Goal: Task Accomplishment & Management: Complete application form

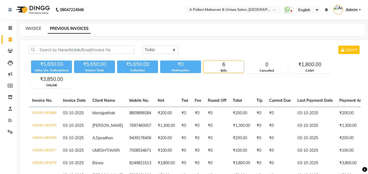
click at [30, 29] on link "INVOICE" at bounding box center [34, 28] width 16 height 5
select select "service"
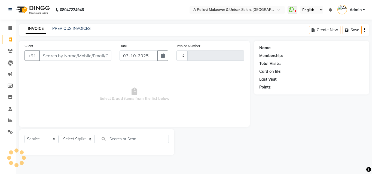
type input "1881"
select select "3573"
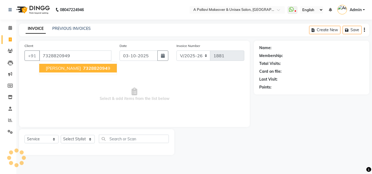
type input "7328820949"
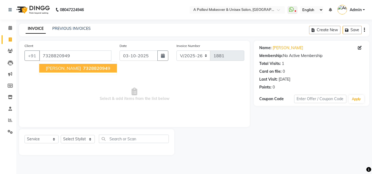
click at [99, 69] on ngb-highlight "732882094 9" at bounding box center [96, 68] width 28 height 5
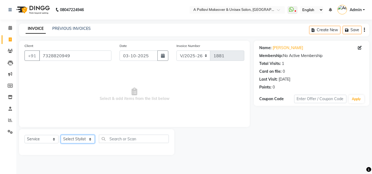
click at [85, 139] on select "Select Stylist [PERSON_NAME] A PALLAVI Archana [PERSON_NAME] [PERSON_NAME] [PER…" at bounding box center [78, 139] width 34 height 8
select select "54224"
click at [61, 135] on select "Select Stylist [PERSON_NAME] A PALLAVI Archana [PERSON_NAME] [PERSON_NAME] [PER…" at bounding box center [78, 139] width 34 height 8
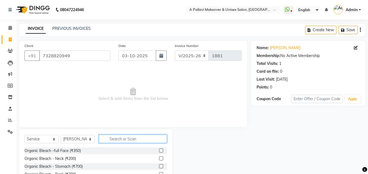
click at [117, 138] on input "text" at bounding box center [133, 139] width 68 height 8
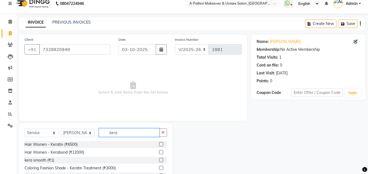
scroll to position [36, 0]
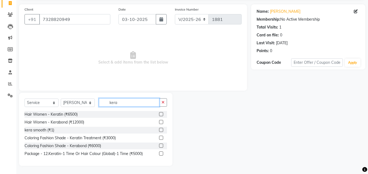
type input "kera"
click at [160, 129] on label at bounding box center [161, 130] width 4 height 4
click at [160, 129] on input "checkbox" at bounding box center [161, 131] width 4 height 4
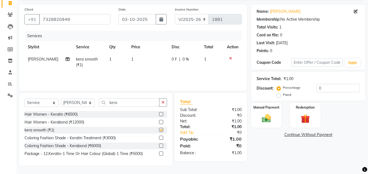
checkbox input "false"
click at [163, 104] on icon "button" at bounding box center [162, 103] width 3 height 4
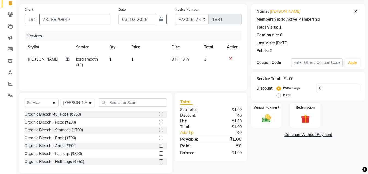
click at [131, 58] on td "1" at bounding box center [148, 62] width 40 height 18
select select "54224"
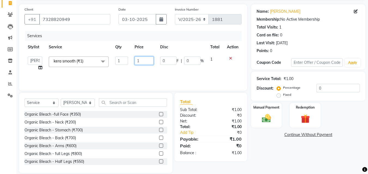
click at [139, 59] on input "1" at bounding box center [143, 61] width 19 height 8
type input "6500"
click at [143, 76] on div "Services Stylist Service Qty Price Disc Total Action [PERSON_NAME] A PALLAVI Ar…" at bounding box center [132, 58] width 217 height 54
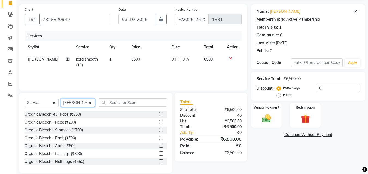
click at [77, 104] on select "Select Stylist [PERSON_NAME] A PALLAVI Archana [PERSON_NAME] [PERSON_NAME] [PER…" at bounding box center [78, 103] width 34 height 8
select select "19459"
click at [61, 99] on select "Select Stylist [PERSON_NAME] A PALLAVI Archana [PERSON_NAME] [PERSON_NAME] [PER…" at bounding box center [78, 103] width 34 height 8
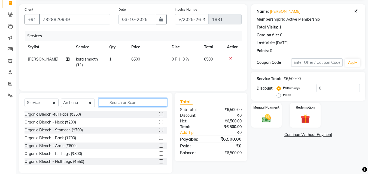
click at [117, 102] on input "text" at bounding box center [133, 103] width 68 height 8
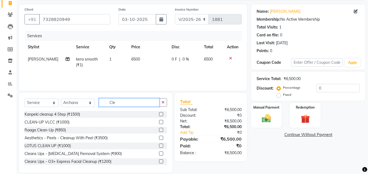
type input "Cle"
click at [159, 114] on label at bounding box center [161, 114] width 4 height 4
click at [159, 114] on input "checkbox" at bounding box center [161, 115] width 4 height 4
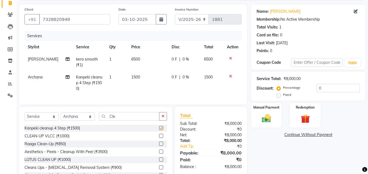
checkbox input "false"
click at [164, 118] on button "button" at bounding box center [163, 116] width 8 height 8
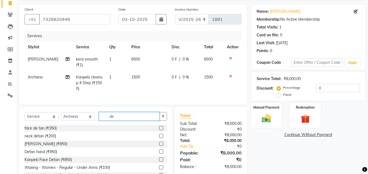
type input "de"
click at [159, 130] on label at bounding box center [161, 128] width 4 height 4
click at [159, 130] on input "checkbox" at bounding box center [161, 129] width 4 height 4
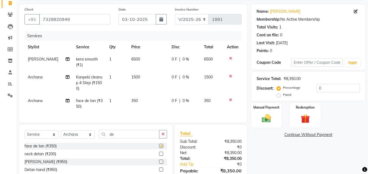
checkbox input "false"
click at [159, 156] on label at bounding box center [161, 154] width 4 height 4
click at [159, 156] on input "checkbox" at bounding box center [161, 155] width 4 height 4
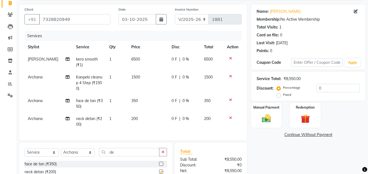
checkbox input "false"
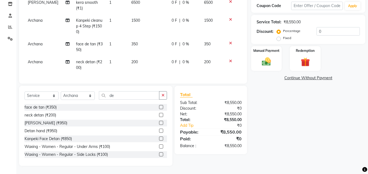
scroll to position [97, 0]
click at [84, 97] on select "Select Stylist [PERSON_NAME] A PALLAVI Archana [PERSON_NAME] [PERSON_NAME] [PER…" at bounding box center [78, 96] width 34 height 8
select select "60570"
click at [61, 92] on select "Select Stylist [PERSON_NAME] A PALLAVI Archana [PERSON_NAME] [PERSON_NAME] [PER…" at bounding box center [78, 96] width 34 height 8
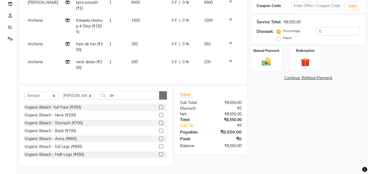
click at [164, 98] on button "button" at bounding box center [163, 95] width 8 height 8
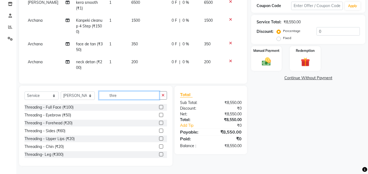
type input "thre"
click at [159, 115] on label at bounding box center [161, 115] width 4 height 4
click at [159, 115] on input "checkbox" at bounding box center [161, 116] width 4 height 4
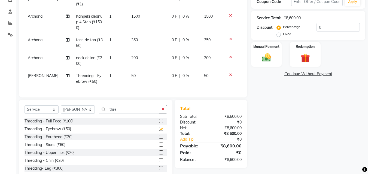
checkbox input "false"
click at [259, 54] on img at bounding box center [266, 57] width 15 height 11
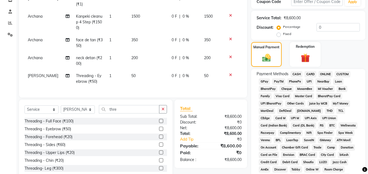
click at [324, 74] on span "ONLINE" at bounding box center [325, 74] width 14 height 6
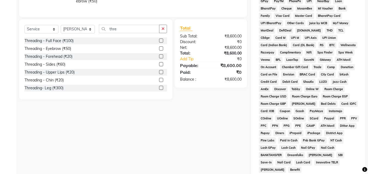
scroll to position [242, 0]
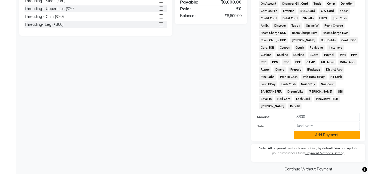
click at [325, 131] on button "Add Payment" at bounding box center [327, 135] width 66 height 8
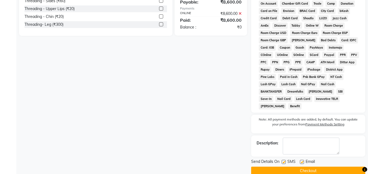
click at [326, 167] on button "Checkout" at bounding box center [308, 171] width 114 height 8
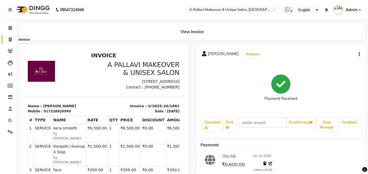
click at [10, 39] on icon at bounding box center [10, 40] width 3 height 4
select select "service"
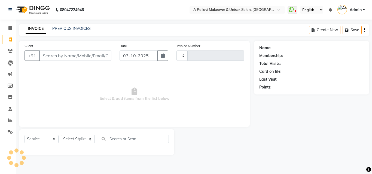
type input "1882"
select select "3573"
click at [73, 29] on link "PREVIOUS INVOICES" at bounding box center [71, 28] width 38 height 5
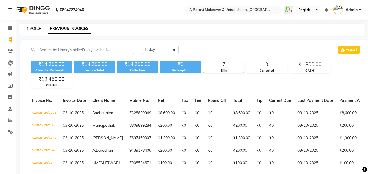
click at [36, 29] on link "INVOICE" at bounding box center [34, 28] width 16 height 5
select select "service"
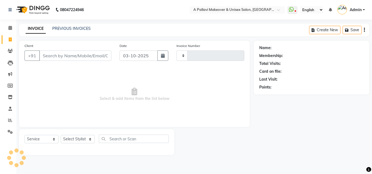
type input "1882"
select select "3573"
click at [72, 28] on link "PREVIOUS INVOICES" at bounding box center [71, 28] width 38 height 5
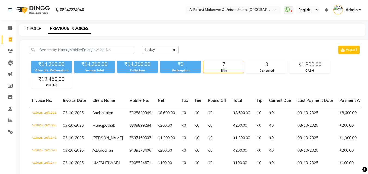
click at [32, 30] on link "INVOICE" at bounding box center [34, 28] width 16 height 5
select select "service"
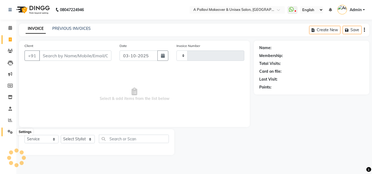
type input "1882"
select select "3573"
click at [86, 28] on link "PREVIOUS INVOICES" at bounding box center [71, 28] width 38 height 5
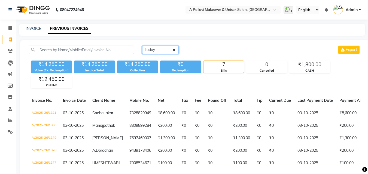
click at [157, 48] on select "[DATE] [DATE] Custom Range" at bounding box center [160, 50] width 36 height 8
click at [142, 46] on select "[DATE] [DATE] Custom Range" at bounding box center [160, 50] width 36 height 8
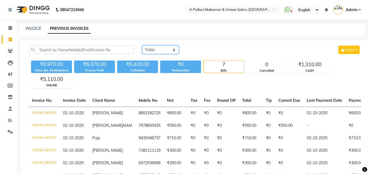
click at [161, 48] on select "[DATE] [DATE] Custom Range" at bounding box center [160, 50] width 36 height 8
select select "range"
click at [142, 46] on select "[DATE] [DATE] Custom Range" at bounding box center [160, 50] width 36 height 8
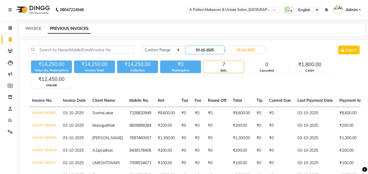
click at [204, 49] on input "03-10-2025" at bounding box center [205, 50] width 38 height 8
select select "10"
select select "2025"
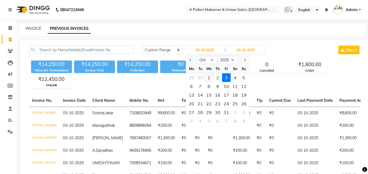
click at [207, 78] on div "1" at bounding box center [208, 77] width 9 height 9
type input "01-10-2025"
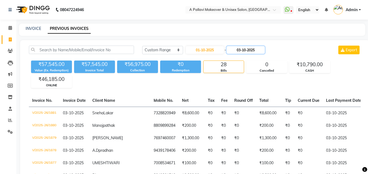
click at [245, 51] on input "03-10-2025" at bounding box center [245, 50] width 38 height 8
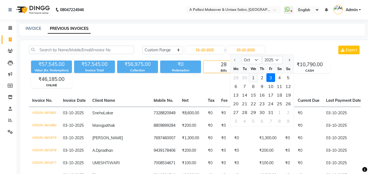
click at [250, 77] on div "1" at bounding box center [253, 77] width 9 height 9
type input "01-10-2025"
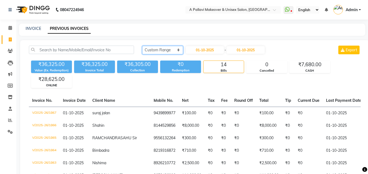
click at [159, 49] on select "[DATE] [DATE] Custom Range" at bounding box center [162, 50] width 41 height 8
click at [37, 28] on link "INVOICE" at bounding box center [34, 28] width 16 height 5
select select "service"
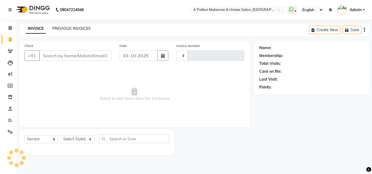
type input "1882"
select select "3573"
click at [76, 29] on link "PREVIOUS INVOICES" at bounding box center [71, 28] width 38 height 5
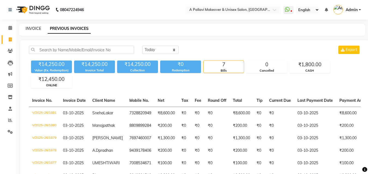
click at [38, 30] on link "INVOICE" at bounding box center [34, 28] width 16 height 5
select select "service"
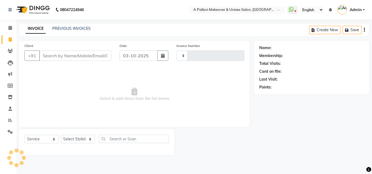
type input "1882"
select select "3573"
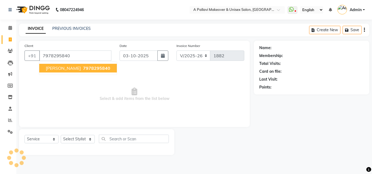
type input "7978295840"
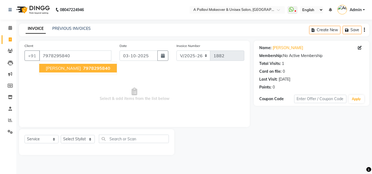
click at [83, 69] on span "7978295840" at bounding box center [96, 68] width 27 height 5
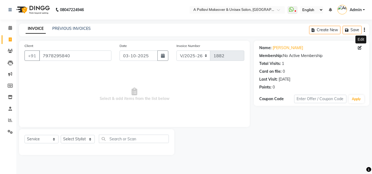
click at [358, 47] on icon at bounding box center [360, 48] width 4 height 4
select select "[DEMOGRAPHIC_DATA]"
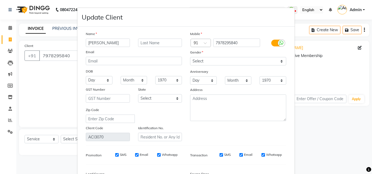
click at [107, 42] on input "[PERSON_NAME]" at bounding box center [108, 43] width 44 height 8
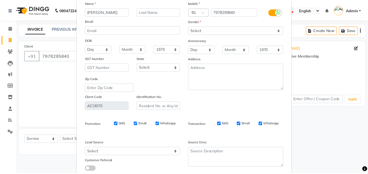
scroll to position [67, 0]
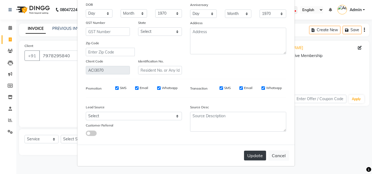
type input "[PERSON_NAME]"
click at [249, 156] on button "Update" at bounding box center [255, 156] width 22 height 10
select select
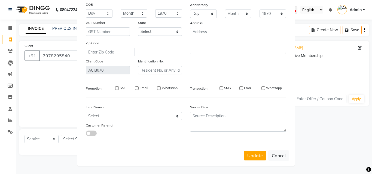
select select
checkbox input "false"
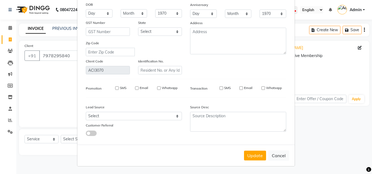
checkbox input "false"
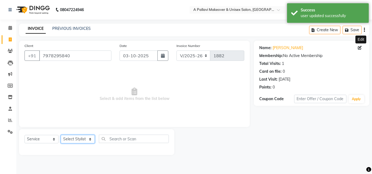
click at [89, 140] on select "Select Stylist [PERSON_NAME] A PALLAVI Archana [PERSON_NAME] [PERSON_NAME] [PER…" at bounding box center [78, 139] width 34 height 8
select select "54224"
click at [61, 135] on select "Select Stylist [PERSON_NAME] A PALLAVI Archana [PERSON_NAME] [PERSON_NAME] [PER…" at bounding box center [78, 139] width 34 height 8
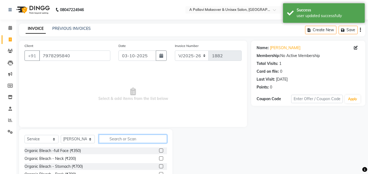
click at [122, 140] on input "text" at bounding box center [133, 139] width 68 height 8
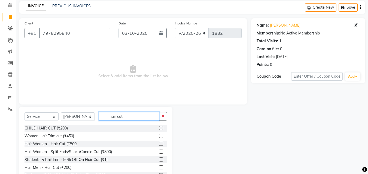
scroll to position [44, 0]
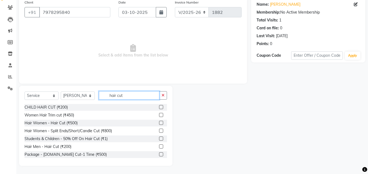
type input "hair cut"
click at [159, 147] on label at bounding box center [161, 147] width 4 height 4
click at [159, 147] on input "checkbox" at bounding box center [161, 147] width 4 height 4
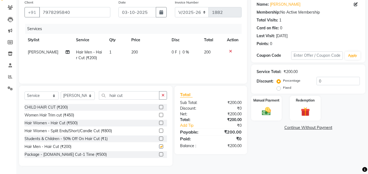
checkbox input "false"
click at [159, 124] on label at bounding box center [161, 123] width 4 height 4
click at [159, 124] on input "checkbox" at bounding box center [161, 124] width 4 height 4
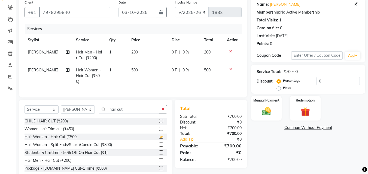
checkbox input "false"
click at [230, 51] on icon at bounding box center [230, 52] width 3 height 4
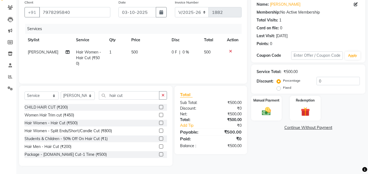
click at [134, 51] on span "500" at bounding box center [134, 52] width 7 height 5
select select "54224"
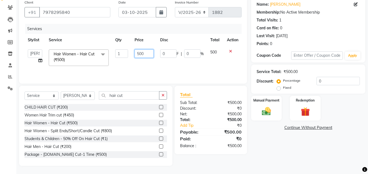
click at [139, 53] on input "500" at bounding box center [143, 54] width 19 height 8
type input "600"
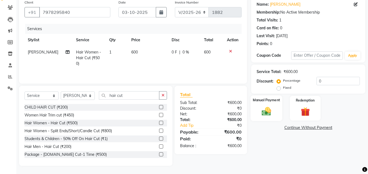
click at [269, 110] on img at bounding box center [266, 111] width 15 height 11
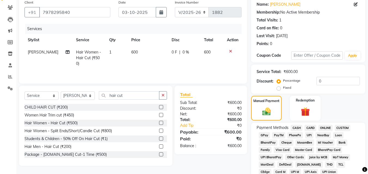
scroll to position [71, 0]
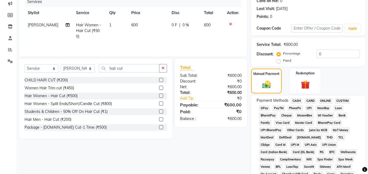
click at [296, 100] on span "CASH" at bounding box center [296, 101] width 12 height 6
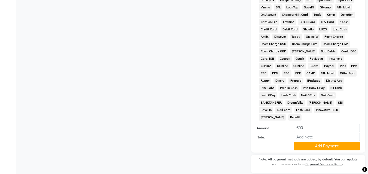
scroll to position [234, 0]
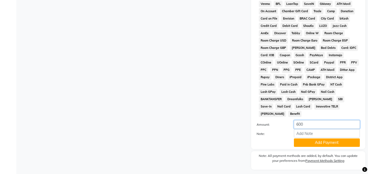
click at [306, 121] on input "600" at bounding box center [327, 125] width 66 height 8
type input "6"
type input "500"
click at [328, 139] on button "Add Payment" at bounding box center [327, 143] width 66 height 8
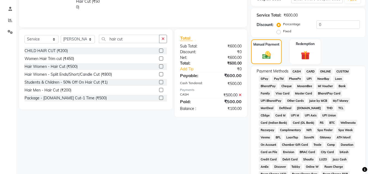
scroll to position [109, 0]
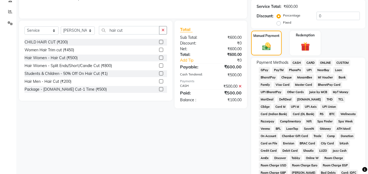
click at [327, 62] on span "ONLINE" at bounding box center [325, 63] width 14 height 6
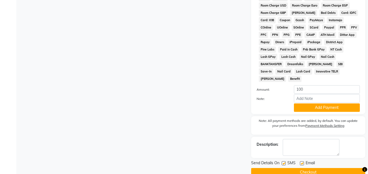
scroll to position [272, 0]
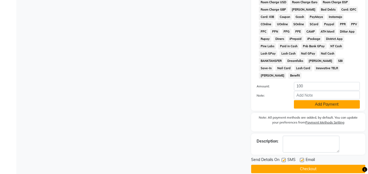
click at [325, 100] on button "Add Payment" at bounding box center [327, 104] width 66 height 8
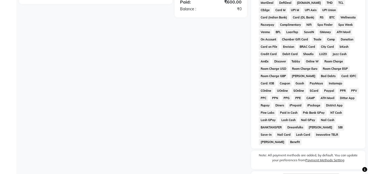
scroll to position [244, 0]
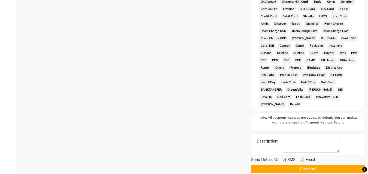
click at [297, 165] on button "Checkout" at bounding box center [308, 169] width 114 height 8
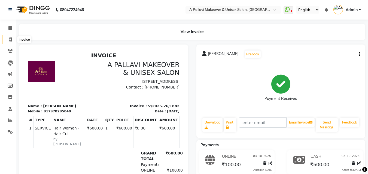
click at [11, 40] on icon at bounding box center [10, 40] width 3 height 4
select select "3573"
select select "service"
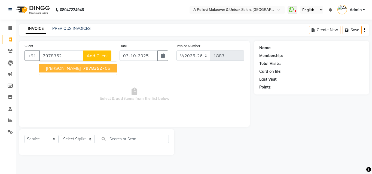
click at [78, 65] on button "[PERSON_NAME] 7978352 705" at bounding box center [78, 68] width 78 height 9
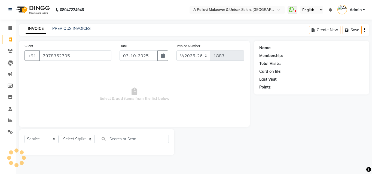
type input "7978352705"
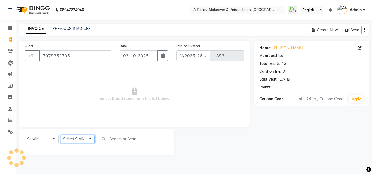
select select "1: Object"
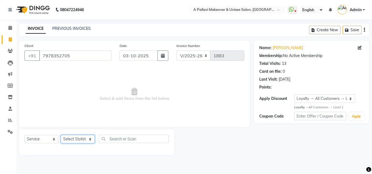
click at [87, 140] on select "Select Stylist [PERSON_NAME] A PALLAVI Archana [PERSON_NAME] [PERSON_NAME] [PER…" at bounding box center [78, 139] width 34 height 8
select select "68912"
click at [61, 135] on select "Select Stylist [PERSON_NAME] A PALLAVI Archana [PERSON_NAME] [PERSON_NAME] [PER…" at bounding box center [78, 139] width 34 height 8
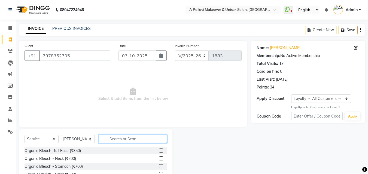
click at [118, 139] on input "text" at bounding box center [133, 139] width 68 height 8
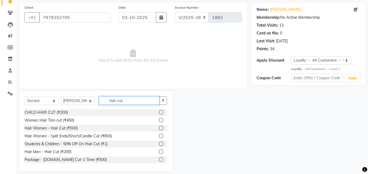
scroll to position [44, 0]
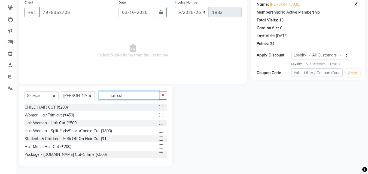
type input "hair cut"
click at [159, 146] on label at bounding box center [161, 147] width 4 height 4
click at [159, 146] on input "checkbox" at bounding box center [161, 147] width 4 height 4
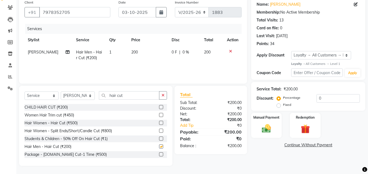
checkbox input "false"
click at [270, 133] on img at bounding box center [266, 129] width 15 height 11
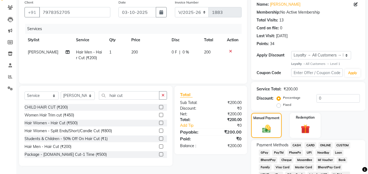
click at [322, 144] on span "ONLINE" at bounding box center [325, 146] width 14 height 6
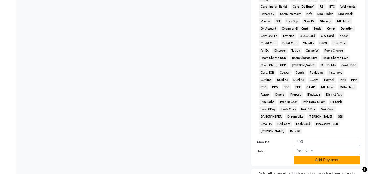
click at [322, 156] on button "Add Payment" at bounding box center [327, 160] width 66 height 8
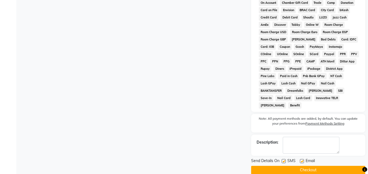
scroll to position [261, 0]
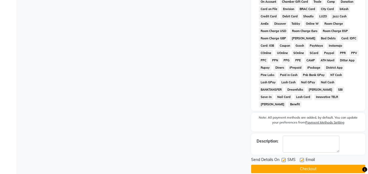
click at [321, 165] on button "Checkout" at bounding box center [308, 169] width 114 height 8
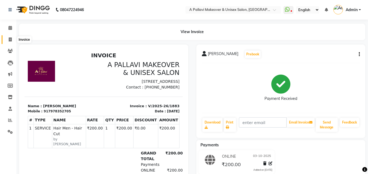
click at [11, 38] on icon at bounding box center [10, 40] width 3 height 4
select select "service"
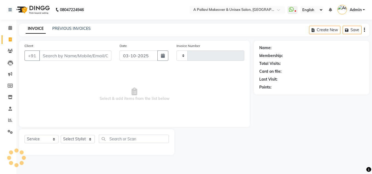
type input "1884"
select select "3573"
click at [65, 30] on link "PREVIOUS INVOICES" at bounding box center [71, 28] width 38 height 5
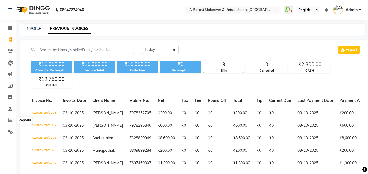
click at [13, 122] on span at bounding box center [10, 121] width 10 height 6
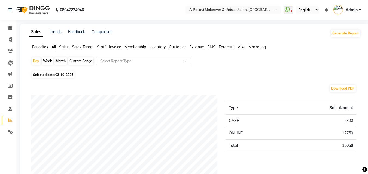
click at [64, 61] on div "Month" at bounding box center [60, 61] width 13 height 8
select select "10"
select select "2025"
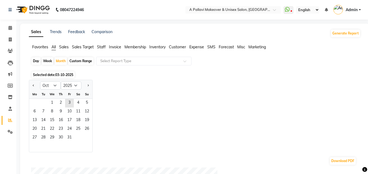
click at [102, 49] on span "Staff" at bounding box center [101, 47] width 9 height 5
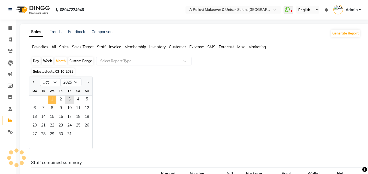
click at [55, 100] on span "1" at bounding box center [52, 100] width 9 height 9
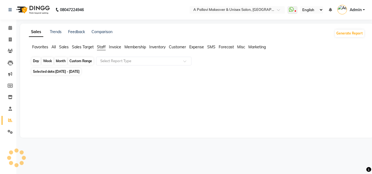
click at [65, 61] on div "Month" at bounding box center [60, 61] width 13 height 8
select select "10"
select select "2025"
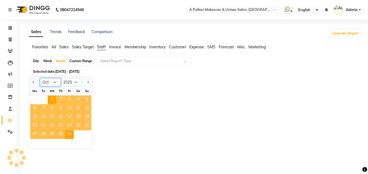
click at [52, 83] on select "Jan Feb Mar Apr May Jun [DATE] Aug Sep Oct Nov Dec" at bounding box center [50, 82] width 21 height 8
select select "9"
click at [40, 78] on select "Jan Feb Mar Apr May Jun [DATE] Aug Sep Oct Nov Dec" at bounding box center [50, 82] width 21 height 8
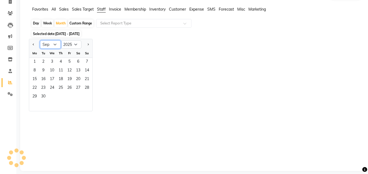
scroll to position [43, 0]
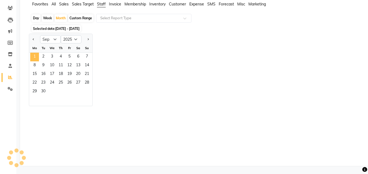
click at [37, 56] on span "1" at bounding box center [34, 57] width 9 height 9
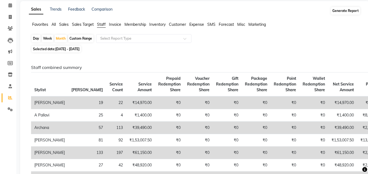
scroll to position [0, 0]
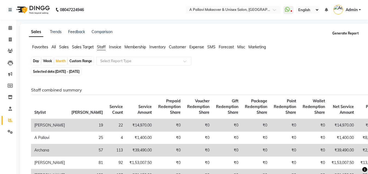
click at [345, 34] on button "Generate Report" at bounding box center [345, 34] width 29 height 8
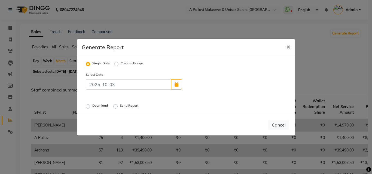
click at [287, 46] on span "×" at bounding box center [288, 46] width 4 height 8
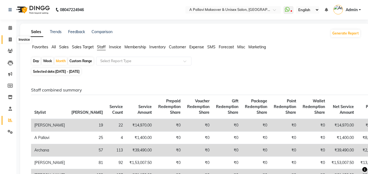
click at [12, 41] on span at bounding box center [10, 40] width 10 height 6
select select "service"
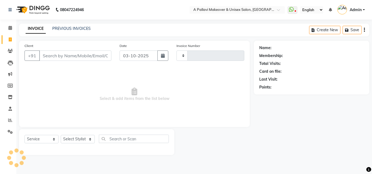
type input "1884"
select select "3573"
click at [74, 27] on link "PREVIOUS INVOICES" at bounding box center [71, 28] width 38 height 5
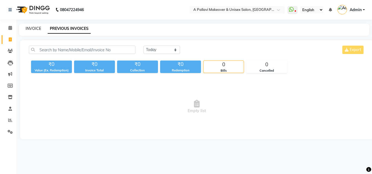
click at [34, 29] on link "INVOICE" at bounding box center [34, 28] width 16 height 5
select select "3573"
select select "service"
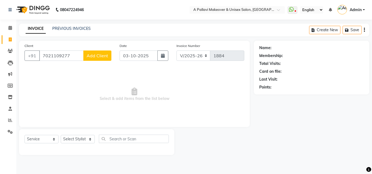
type input "7021109277"
click at [98, 59] on button "Add Client" at bounding box center [97, 56] width 28 height 10
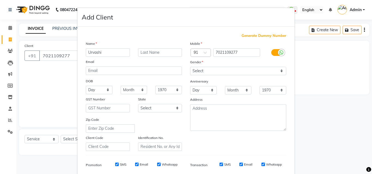
type input "Urvashi"
click at [149, 53] on input "text" at bounding box center [160, 52] width 44 height 8
type input "[PERSON_NAME]"
click at [219, 72] on select "Select [DEMOGRAPHIC_DATA] [DEMOGRAPHIC_DATA] Other Prefer Not To Say" at bounding box center [238, 71] width 96 height 8
select select "[DEMOGRAPHIC_DATA]"
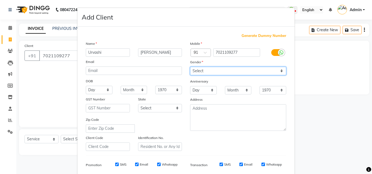
click at [190, 67] on select "Select [DEMOGRAPHIC_DATA] [DEMOGRAPHIC_DATA] Other Prefer Not To Say" at bounding box center [238, 71] width 96 height 8
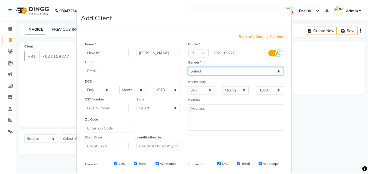
scroll to position [77, 0]
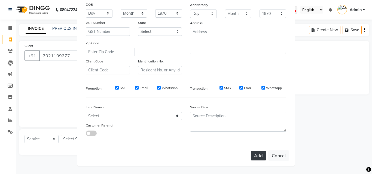
click at [256, 155] on button "Add" at bounding box center [258, 156] width 15 height 10
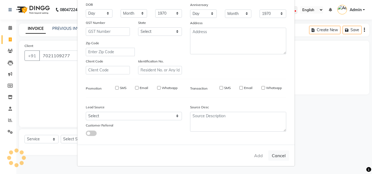
select select
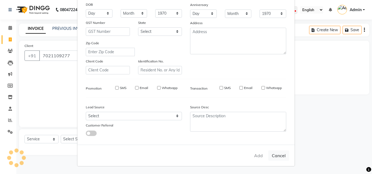
select select
checkbox input "false"
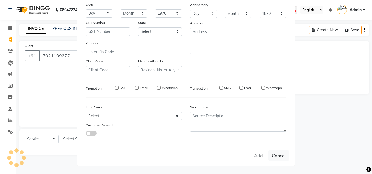
checkbox input "false"
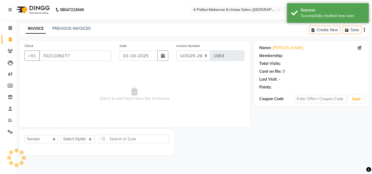
select select "1: Object"
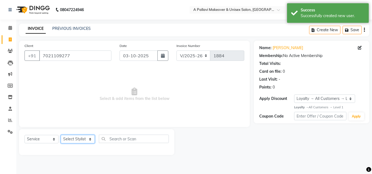
click at [79, 138] on select "Select Stylist [PERSON_NAME] A PALLAVI Archana [PERSON_NAME] [PERSON_NAME] [PER…" at bounding box center [78, 139] width 34 height 8
select select "60570"
click at [61, 135] on select "Select Stylist [PERSON_NAME] A PALLAVI Archana [PERSON_NAME] [PERSON_NAME] [PER…" at bounding box center [78, 139] width 34 height 8
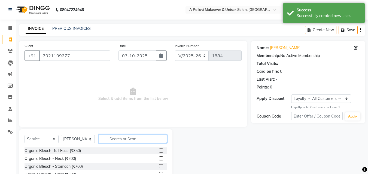
click at [119, 138] on input "text" at bounding box center [133, 139] width 68 height 8
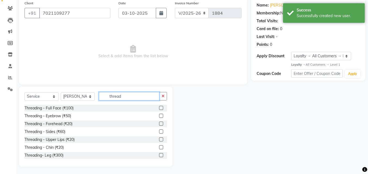
scroll to position [44, 0]
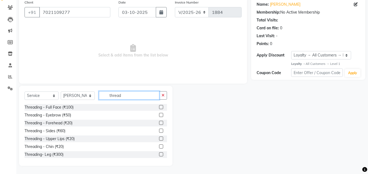
type input "thread"
click at [159, 116] on label at bounding box center [161, 115] width 4 height 4
click at [159, 116] on input "checkbox" at bounding box center [161, 116] width 4 height 4
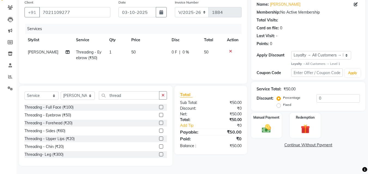
click at [159, 116] on label at bounding box center [161, 115] width 4 height 4
click at [159, 116] on input "checkbox" at bounding box center [161, 116] width 4 height 4
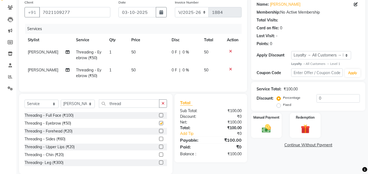
checkbox input "false"
click at [159, 133] on label at bounding box center [161, 131] width 4 height 4
click at [159, 133] on input "checkbox" at bounding box center [161, 132] width 4 height 4
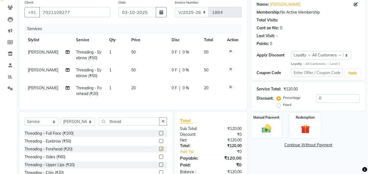
checkbox input "false"
click at [84, 125] on select "Select Stylist [PERSON_NAME] A PALLAVI Archana [PERSON_NAME] [PERSON_NAME] [PER…" at bounding box center [78, 122] width 34 height 8
select select "19459"
click at [61, 122] on select "Select Stylist [PERSON_NAME] A PALLAVI Archana [PERSON_NAME] [PERSON_NAME] [PER…" at bounding box center [78, 122] width 34 height 8
click at [161, 124] on icon "button" at bounding box center [162, 122] width 3 height 4
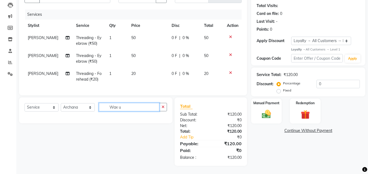
scroll to position [74, 0]
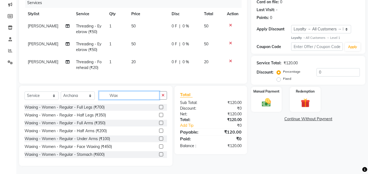
type input "Wax"
click at [159, 148] on label at bounding box center [161, 147] width 4 height 4
click at [159, 148] on input "checkbox" at bounding box center [161, 147] width 4 height 4
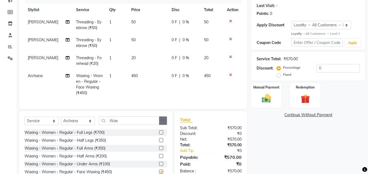
checkbox input "false"
click at [165, 122] on button "button" at bounding box center [163, 121] width 8 height 8
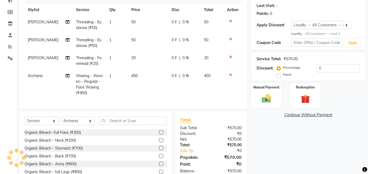
click at [133, 75] on span "450" at bounding box center [134, 75] width 7 height 5
select select "19459"
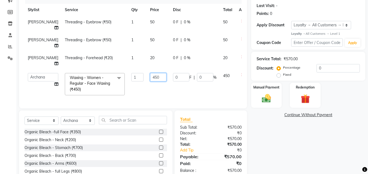
click at [150, 77] on input "450" at bounding box center [158, 77] width 16 height 8
type input "4"
type input "100"
click at [149, 96] on td "100" at bounding box center [158, 84] width 23 height 29
select select "19459"
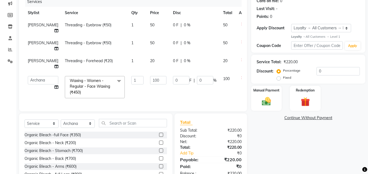
scroll to position [103, 0]
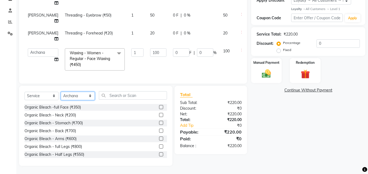
click at [89, 99] on select "Select Stylist [PERSON_NAME] A PALLAVI Archana [PERSON_NAME] [PERSON_NAME] [PER…" at bounding box center [78, 96] width 34 height 8
select select "54224"
click at [61, 92] on select "Select Stylist [PERSON_NAME] A PALLAVI Archana [PERSON_NAME] [PERSON_NAME] [PER…" at bounding box center [78, 96] width 34 height 8
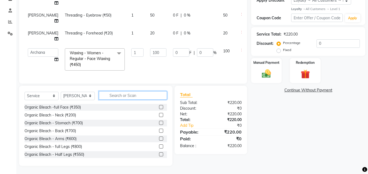
click at [116, 96] on input "text" at bounding box center [133, 95] width 68 height 8
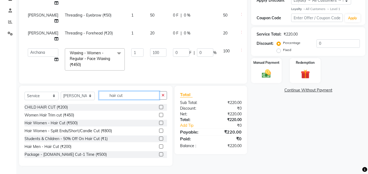
scroll to position [1, 0]
type input "hair cut"
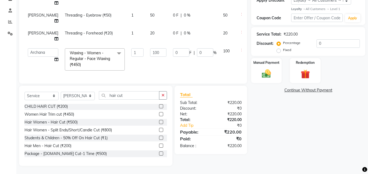
click at [159, 122] on label at bounding box center [161, 122] width 4 height 4
click at [159, 122] on input "checkbox" at bounding box center [161, 123] width 4 height 4
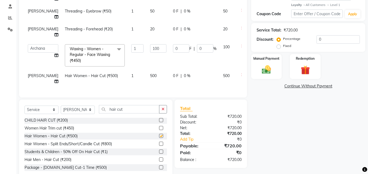
checkbox input "false"
click at [150, 75] on span "500" at bounding box center [153, 75] width 7 height 5
select select "54224"
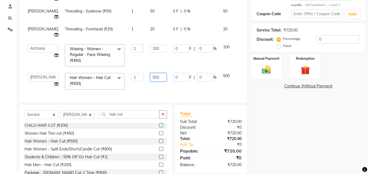
click at [150, 77] on input "500" at bounding box center [158, 77] width 16 height 8
type input "600"
click at [160, 92] on div "Client [PHONE_NUMBER] Date [DATE] Invoice Number V/2025 V/[PHONE_NUMBER] Servic…" at bounding box center [133, 20] width 228 height 165
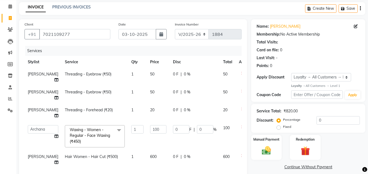
scroll to position [109, 0]
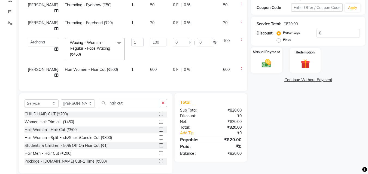
click at [263, 63] on img at bounding box center [266, 63] width 15 height 11
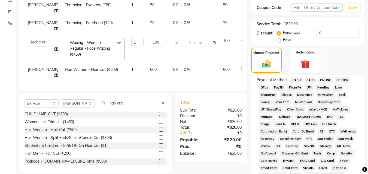
click at [323, 79] on span "ONLINE" at bounding box center [325, 80] width 14 height 6
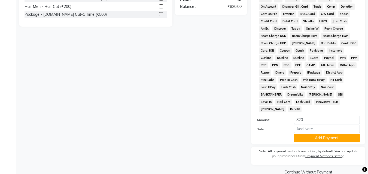
scroll to position [259, 0]
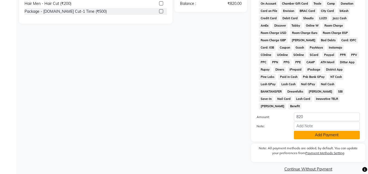
click at [321, 131] on button "Add Payment" at bounding box center [327, 135] width 66 height 8
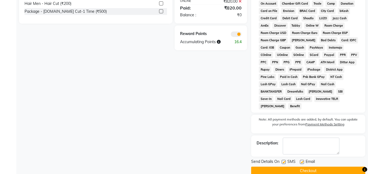
click at [316, 167] on button "Checkout" at bounding box center [308, 171] width 114 height 8
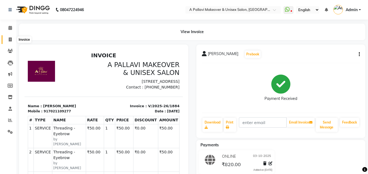
click at [9, 39] on icon at bounding box center [10, 40] width 3 height 4
select select "service"
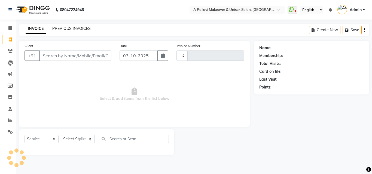
type input "1885"
select select "3573"
click at [71, 29] on link "PREVIOUS INVOICES" at bounding box center [71, 28] width 38 height 5
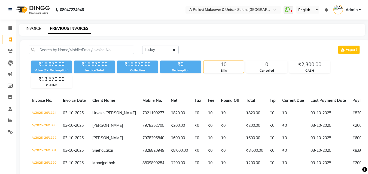
click at [31, 28] on link "INVOICE" at bounding box center [34, 28] width 16 height 5
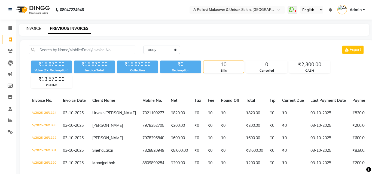
select select "3573"
select select "service"
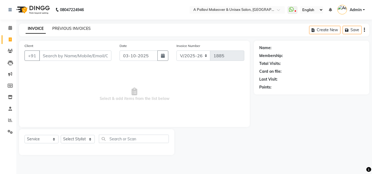
click at [71, 28] on link "PREVIOUS INVOICES" at bounding box center [71, 28] width 38 height 5
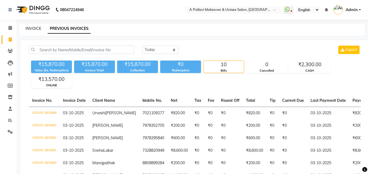
click at [38, 26] on link "INVOICE" at bounding box center [34, 28] width 16 height 5
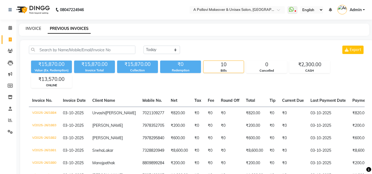
select select "service"
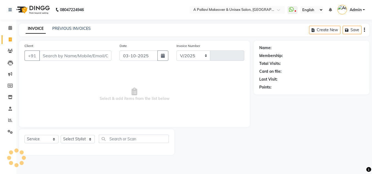
select select "3573"
type input "1885"
click at [64, 29] on link "PREVIOUS INVOICES" at bounding box center [71, 28] width 38 height 5
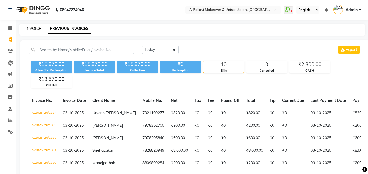
click at [29, 27] on link "INVOICE" at bounding box center [34, 28] width 16 height 5
select select "service"
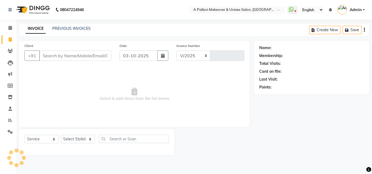
select select "3573"
type input "1885"
click at [72, 30] on link "PREVIOUS INVOICES" at bounding box center [71, 28] width 38 height 5
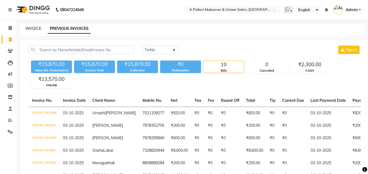
click at [33, 30] on link "INVOICE" at bounding box center [34, 28] width 16 height 5
select select "service"
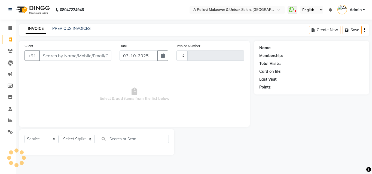
type input "1885"
select select "3573"
click at [68, 29] on link "PREVIOUS INVOICES" at bounding box center [71, 28] width 38 height 5
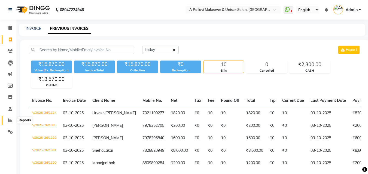
click at [7, 119] on span at bounding box center [10, 121] width 10 height 6
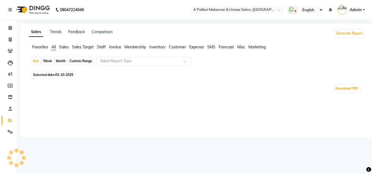
click at [103, 48] on span "Staff" at bounding box center [101, 47] width 9 height 5
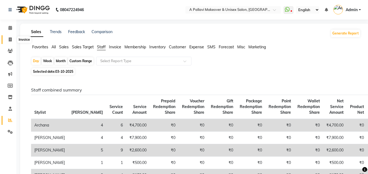
click at [10, 38] on icon at bounding box center [10, 40] width 3 height 4
select select "service"
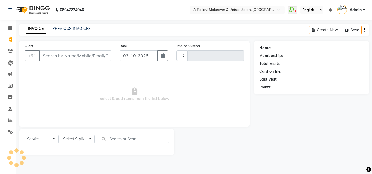
type input "1885"
select select "3573"
click at [69, 28] on link "PREVIOUS INVOICES" at bounding box center [71, 28] width 38 height 5
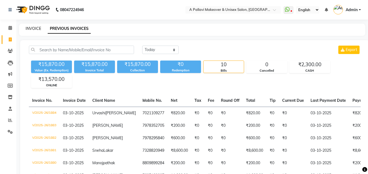
click at [31, 29] on link "INVOICE" at bounding box center [34, 28] width 16 height 5
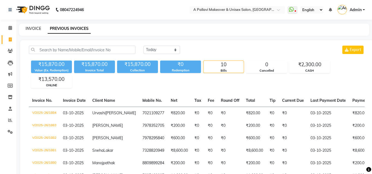
select select "3573"
select select "service"
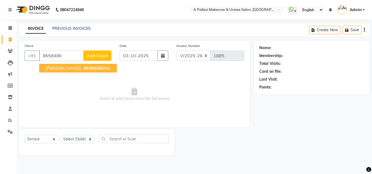
click at [83, 69] on span "8658486" at bounding box center [92, 68] width 19 height 5
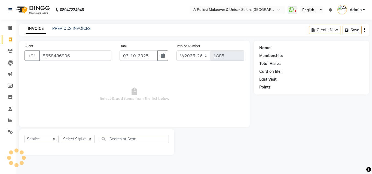
type input "8658486906"
select select "1: Object"
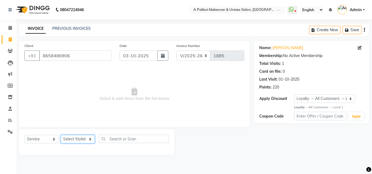
click at [75, 141] on select "Select Stylist [PERSON_NAME] A PALLAVI Archana [PERSON_NAME] [PERSON_NAME] [PER…" at bounding box center [78, 139] width 34 height 8
select select "54224"
click at [61, 135] on select "Select Stylist [PERSON_NAME] A PALLAVI Archana [PERSON_NAME] [PERSON_NAME] [PER…" at bounding box center [78, 139] width 34 height 8
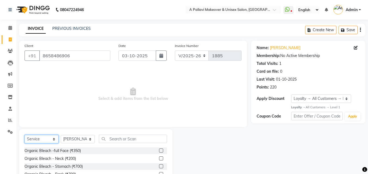
click at [54, 140] on select "Select Service Product Membership Package Voucher Prepaid Gift Card" at bounding box center [41, 139] width 34 height 8
select select "product"
click at [24, 135] on select "Select Service Product Membership Package Voucher Prepaid Gift Card" at bounding box center [41, 139] width 34 height 8
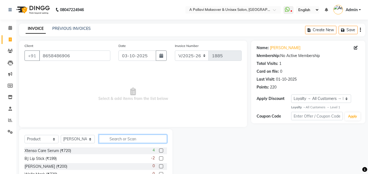
click at [113, 139] on input "text" at bounding box center [133, 139] width 68 height 8
type input "Streax"
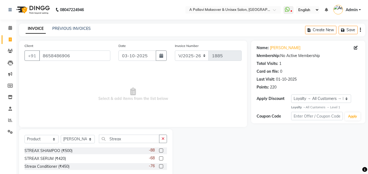
drag, startPoint x: 132, startPoint y: 142, endPoint x: 99, endPoint y: 115, distance: 42.2
click at [99, 115] on span "Select & add items from the list below" at bounding box center [132, 94] width 217 height 54
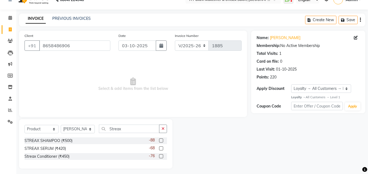
scroll to position [13, 0]
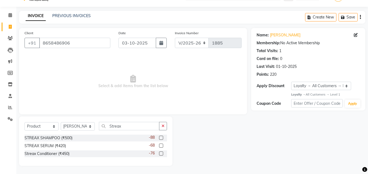
click at [161, 138] on label at bounding box center [161, 138] width 4 height 4
click at [161, 138] on input "checkbox" at bounding box center [161, 139] width 4 height 4
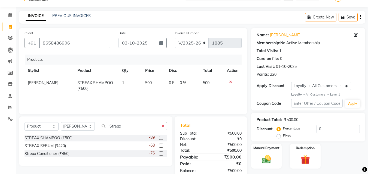
checkbox input "false"
click at [161, 146] on label at bounding box center [161, 146] width 4 height 4
click at [161, 146] on input "checkbox" at bounding box center [161, 147] width 4 height 4
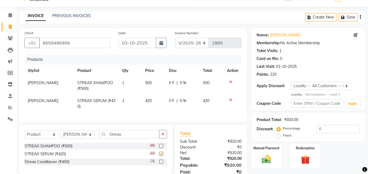
checkbox input "false"
click at [162, 164] on label at bounding box center [161, 162] width 4 height 4
click at [162, 164] on input "checkbox" at bounding box center [161, 163] width 4 height 4
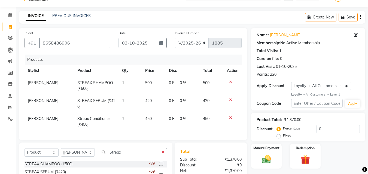
checkbox input "false"
click at [147, 82] on span "500" at bounding box center [148, 83] width 7 height 5
select select "54224"
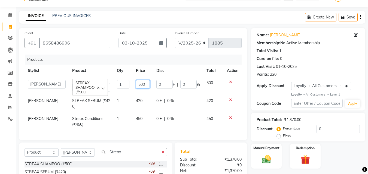
click at [140, 85] on input "500" at bounding box center [143, 84] width 14 height 8
type input "850"
click at [139, 98] on tr "[PERSON_NAME] STREAX SERUM (₹420) 1 420 0 F | 0 % 420" at bounding box center [132, 104] width 217 height 18
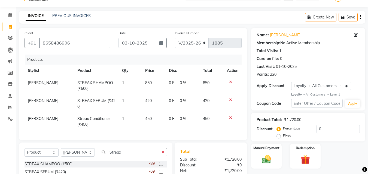
click at [150, 99] on td "420" at bounding box center [154, 104] width 24 height 18
select select "54224"
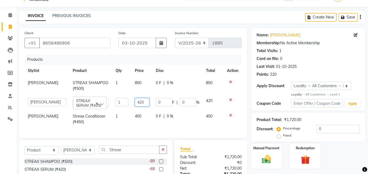
click at [142, 102] on input "420" at bounding box center [142, 102] width 14 height 8
type input "435"
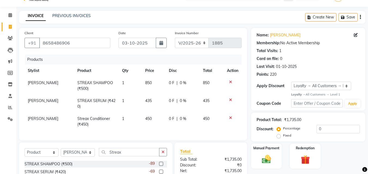
click at [138, 116] on tr "[PERSON_NAME] Streax Conditioner (₹450) 1 450 0 F | 0 % 450" at bounding box center [132, 122] width 217 height 18
click at [148, 117] on span "450" at bounding box center [148, 118] width 7 height 5
select select "54224"
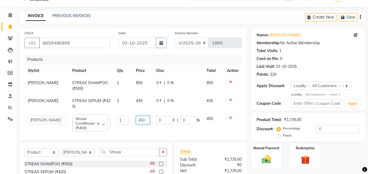
click at [140, 121] on input "450" at bounding box center [143, 120] width 14 height 8
type input "750"
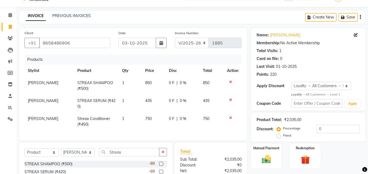
click at [155, 133] on div "Products Stylist Product Qty Price Disc Total Action [PERSON_NAME] STREAX SHAMP…" at bounding box center [132, 95] width 217 height 81
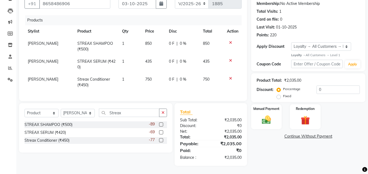
scroll to position [56, 0]
click at [269, 120] on img at bounding box center [266, 120] width 15 height 11
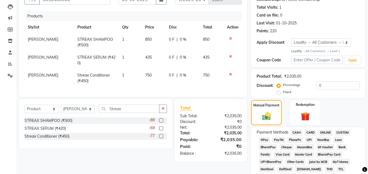
click at [324, 132] on span "ONLINE" at bounding box center [325, 133] width 14 height 6
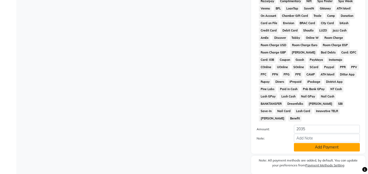
click at [324, 143] on button "Add Payment" at bounding box center [327, 147] width 66 height 8
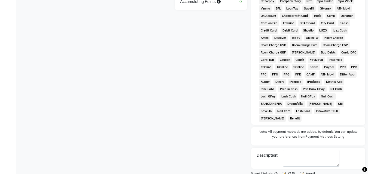
scroll to position [261, 0]
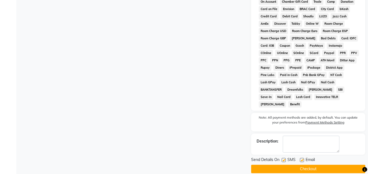
click at [318, 165] on button "Checkout" at bounding box center [308, 169] width 114 height 8
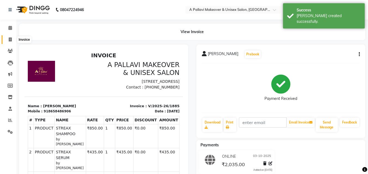
click at [11, 40] on icon at bounding box center [10, 40] width 3 height 4
select select "service"
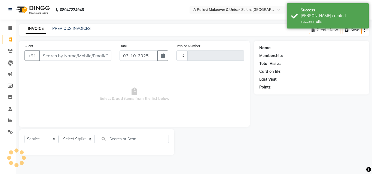
type input "1886"
select select "3573"
click at [73, 29] on link "PREVIOUS INVOICES" at bounding box center [71, 28] width 38 height 5
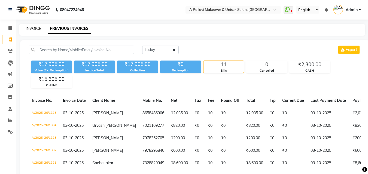
click at [28, 28] on link "INVOICE" at bounding box center [34, 28] width 16 height 5
select select "service"
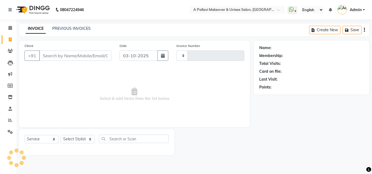
type input "1886"
select select "3573"
click at [69, 27] on link "PREVIOUS INVOICES" at bounding box center [71, 28] width 38 height 5
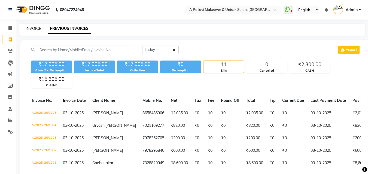
click at [26, 28] on link "INVOICE" at bounding box center [34, 28] width 16 height 5
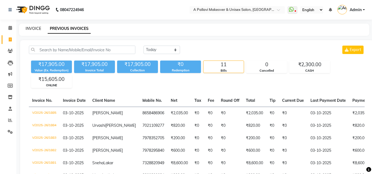
select select "3573"
select select "service"
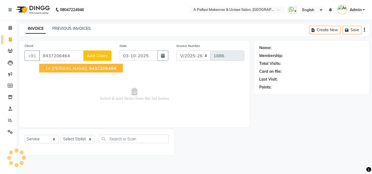
type input "9437206464"
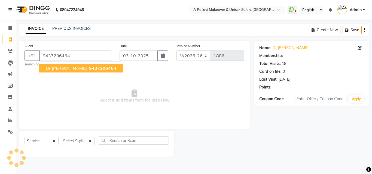
select select "1: Object"
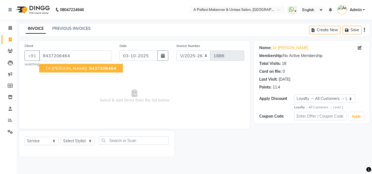
click at [64, 67] on span "Dr [PERSON_NAME]" at bounding box center [66, 68] width 41 height 5
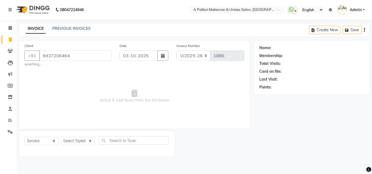
select select "1: Object"
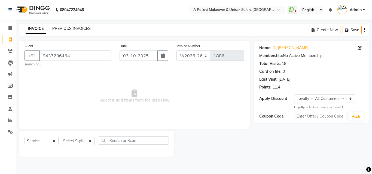
click at [79, 30] on link "PREVIOUS INVOICES" at bounding box center [71, 28] width 38 height 5
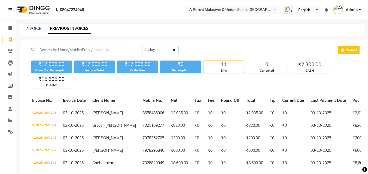
click at [35, 31] on div "INVOICE" at bounding box center [34, 29] width 16 height 6
click at [34, 27] on link "INVOICE" at bounding box center [34, 28] width 16 height 5
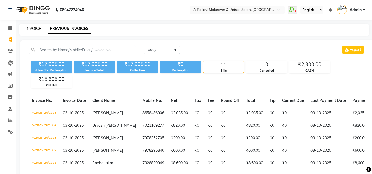
select select "service"
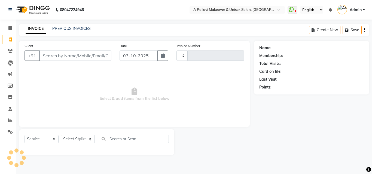
type input "1886"
select select "3573"
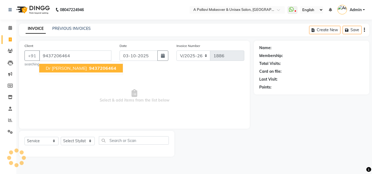
type input "9437206464"
select select "1: Object"
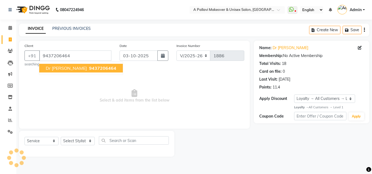
click at [89, 68] on span "9437206464" at bounding box center [102, 68] width 27 height 5
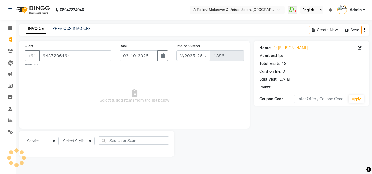
select select "1: Object"
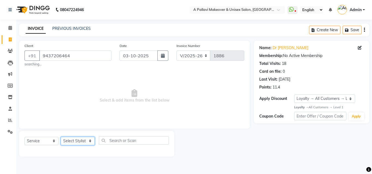
click at [81, 143] on select "Select Stylist [PERSON_NAME] A PALLAVI Archana [PERSON_NAME] [PERSON_NAME] [PER…" at bounding box center [78, 141] width 34 height 8
select select "19459"
click at [61, 137] on select "Select Stylist [PERSON_NAME] A PALLAVI Archana [PERSON_NAME] [PERSON_NAME] [PER…" at bounding box center [78, 141] width 34 height 8
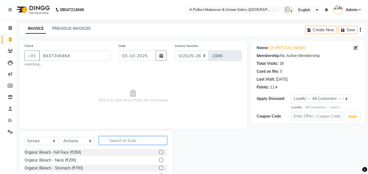
click at [115, 140] on input "text" at bounding box center [133, 141] width 68 height 8
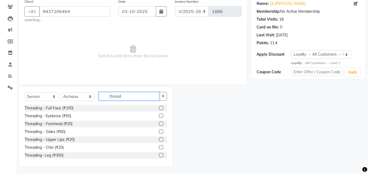
scroll to position [45, 0]
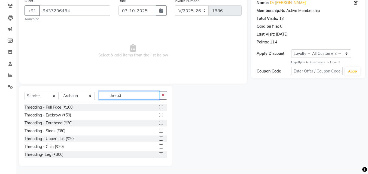
type input "thread"
click at [159, 116] on label at bounding box center [161, 115] width 4 height 4
click at [159, 116] on input "checkbox" at bounding box center [161, 116] width 4 height 4
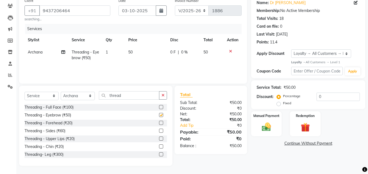
checkbox input "false"
click at [159, 123] on label at bounding box center [161, 123] width 4 height 4
click at [159, 123] on input "checkbox" at bounding box center [161, 124] width 4 height 4
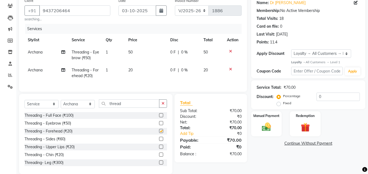
checkbox input "false"
click at [268, 125] on img at bounding box center [266, 127] width 15 height 11
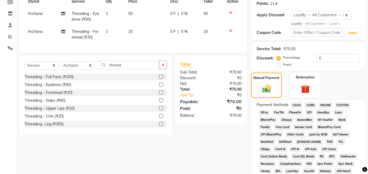
scroll to position [100, 0]
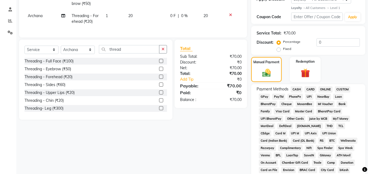
click at [323, 89] on span "ONLINE" at bounding box center [325, 90] width 14 height 6
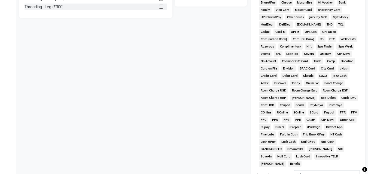
scroll to position [259, 0]
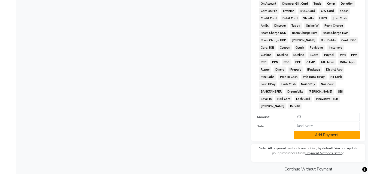
click at [334, 131] on button "Add Payment" at bounding box center [327, 135] width 66 height 8
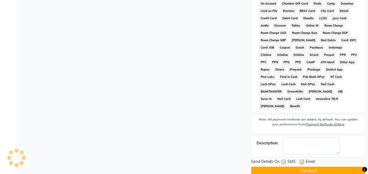
click at [330, 167] on button "Checkout" at bounding box center [308, 171] width 114 height 8
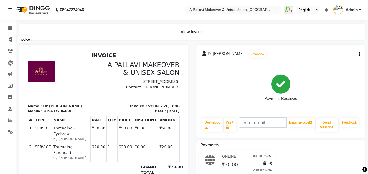
click at [10, 41] on icon at bounding box center [10, 40] width 3 height 4
select select "service"
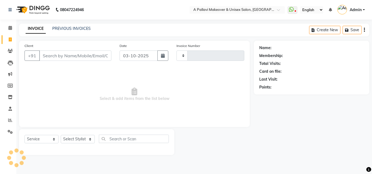
type input "1887"
select select "3573"
click at [62, 27] on link "PREVIOUS INVOICES" at bounding box center [71, 28] width 38 height 5
